Goal: Check status

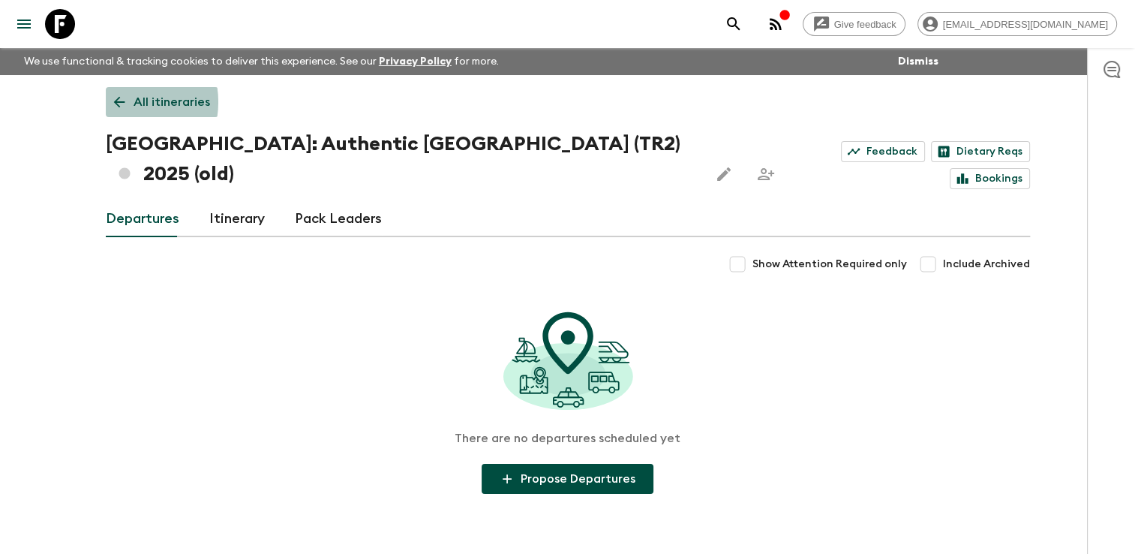
click at [120, 102] on icon at bounding box center [118, 102] width 11 height 11
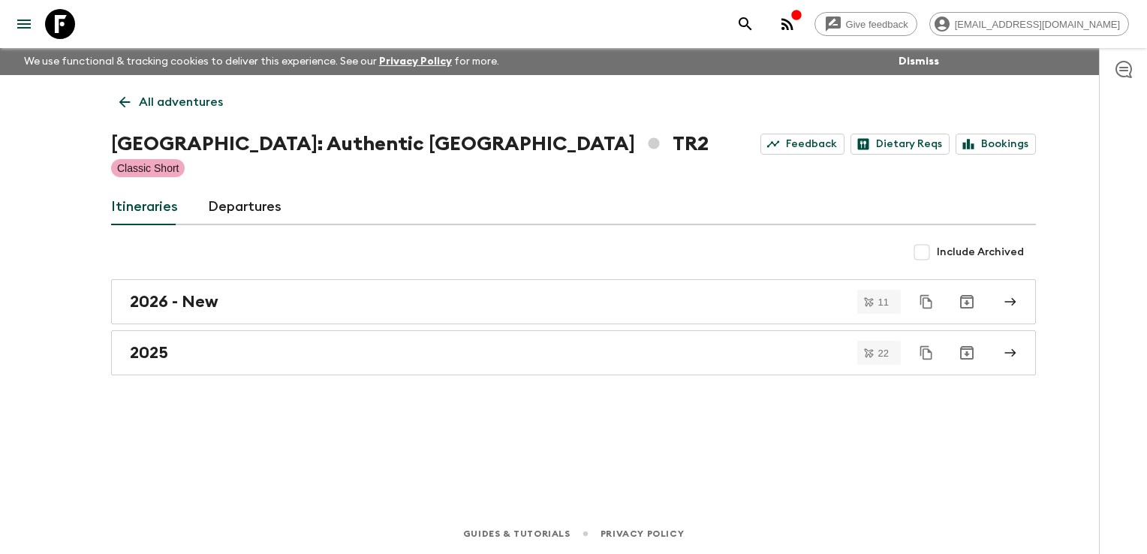
click at [120, 102] on icon at bounding box center [124, 102] width 11 height 11
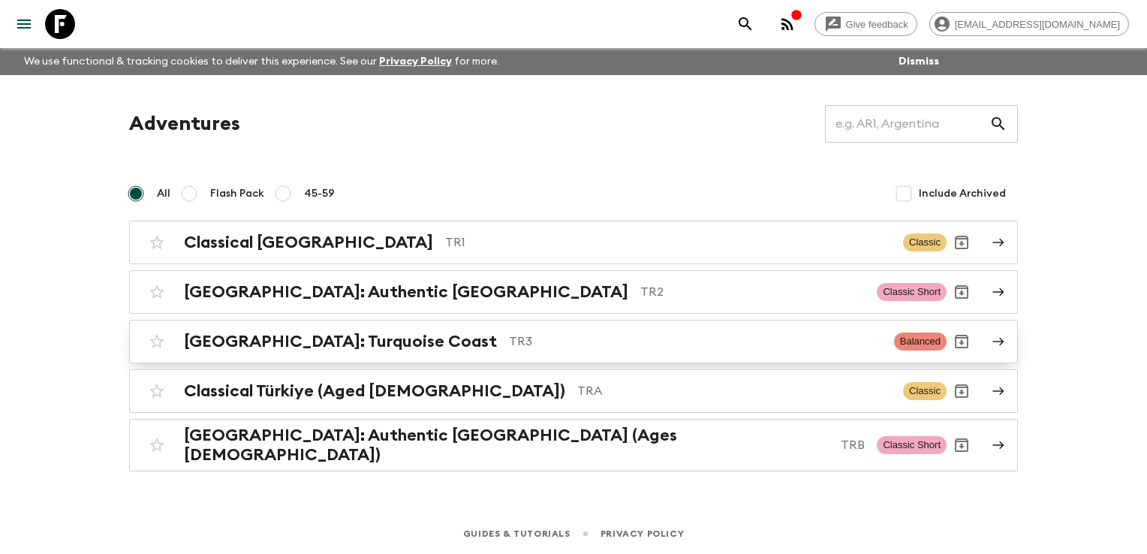
click at [241, 340] on h2 "[GEOGRAPHIC_DATA]: Turquoise Coast" at bounding box center [340, 342] width 313 height 20
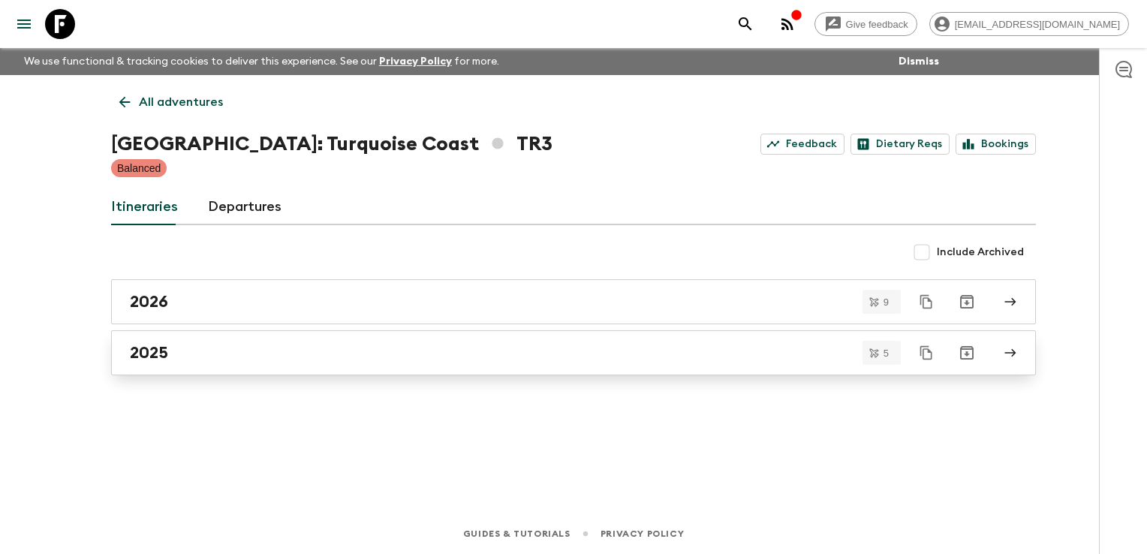
click at [224, 349] on div "2025" at bounding box center [559, 353] width 858 height 20
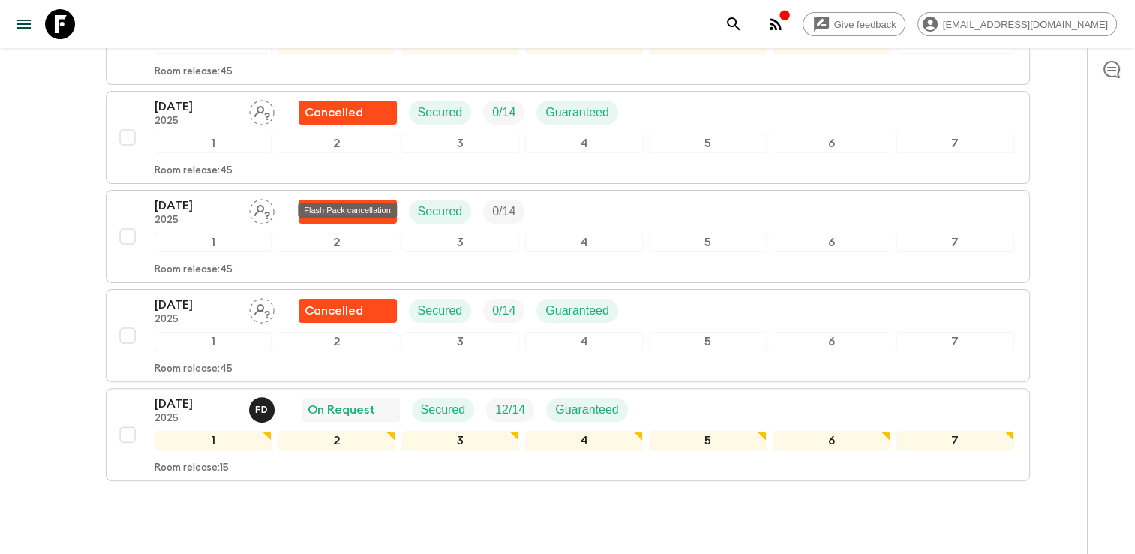
scroll to position [388, 0]
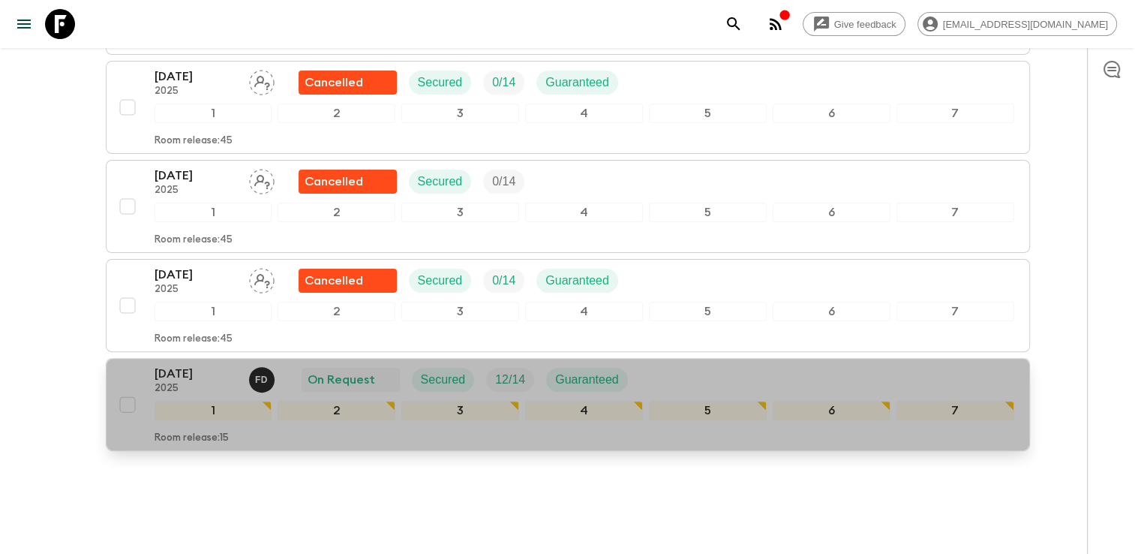
click at [678, 365] on div "[DATE] 2025 F D On Request Secured 12 / 14 Guaranteed" at bounding box center [585, 380] width 860 height 30
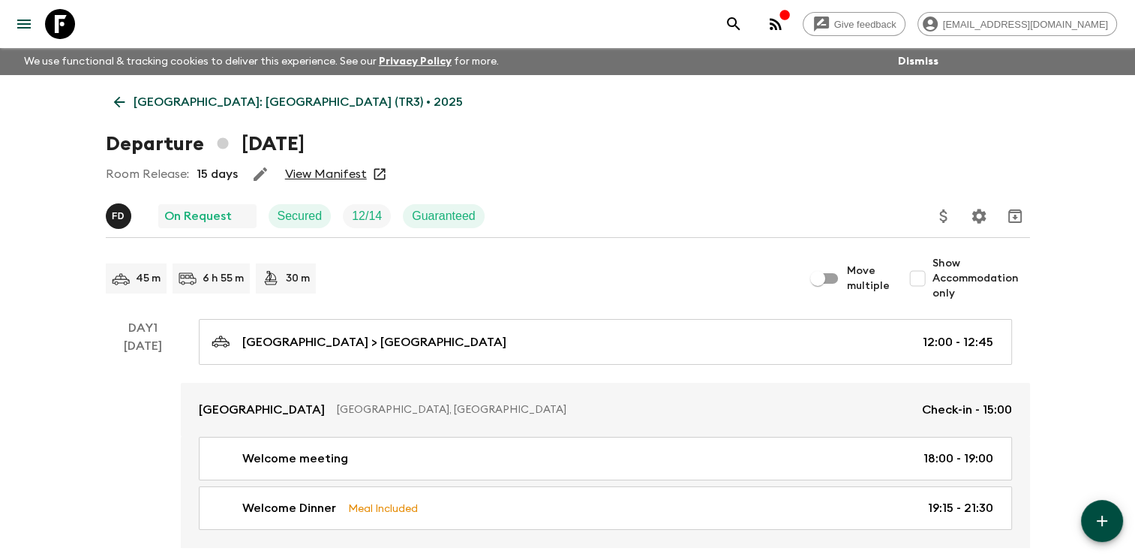
click at [329, 168] on link "View Manifest" at bounding box center [326, 174] width 82 height 15
